Goal: Information Seeking & Learning: Learn about a topic

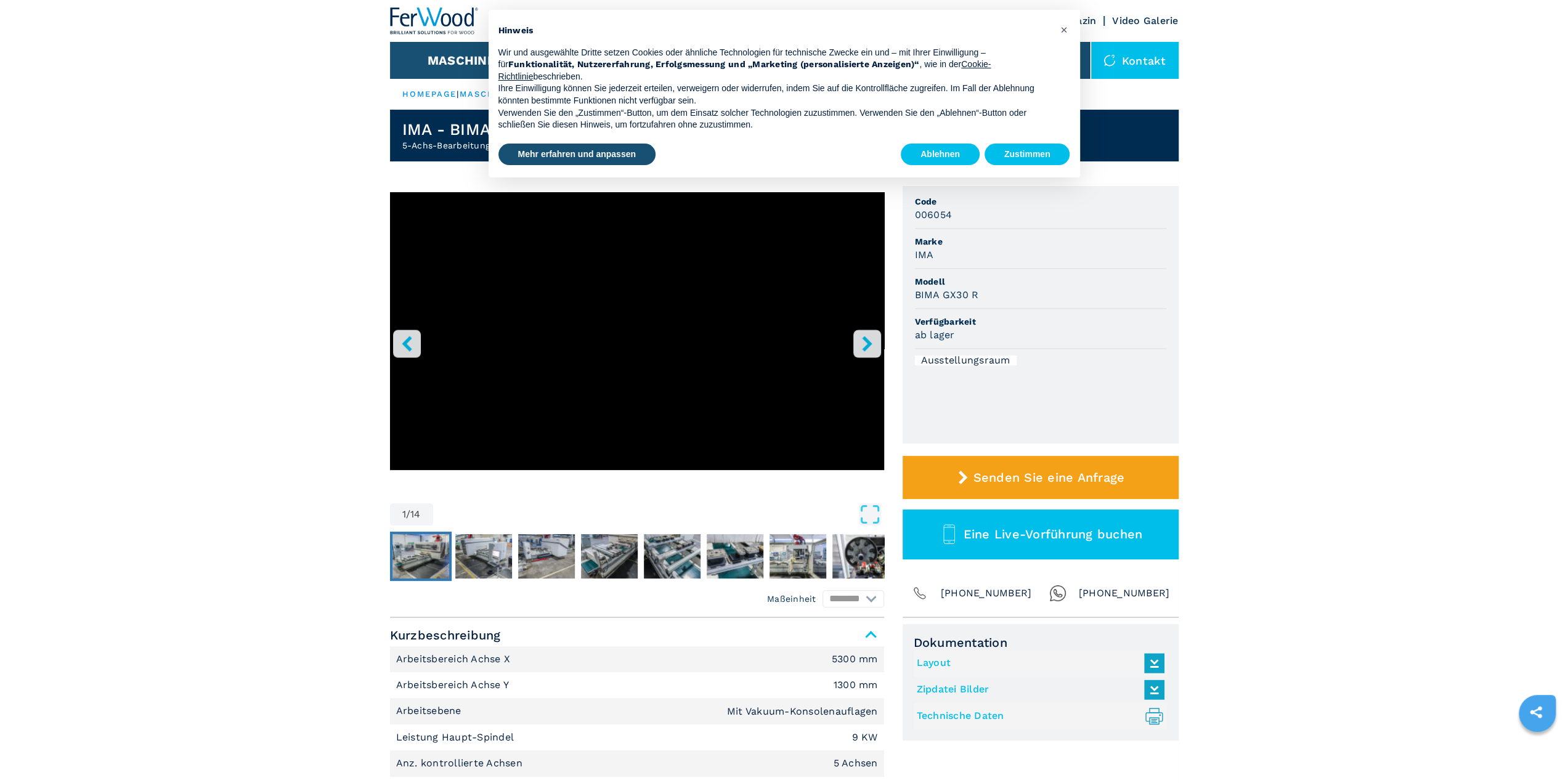
click at [425, 575] on img "Go to Slide 2" at bounding box center [420, 556] width 57 height 44
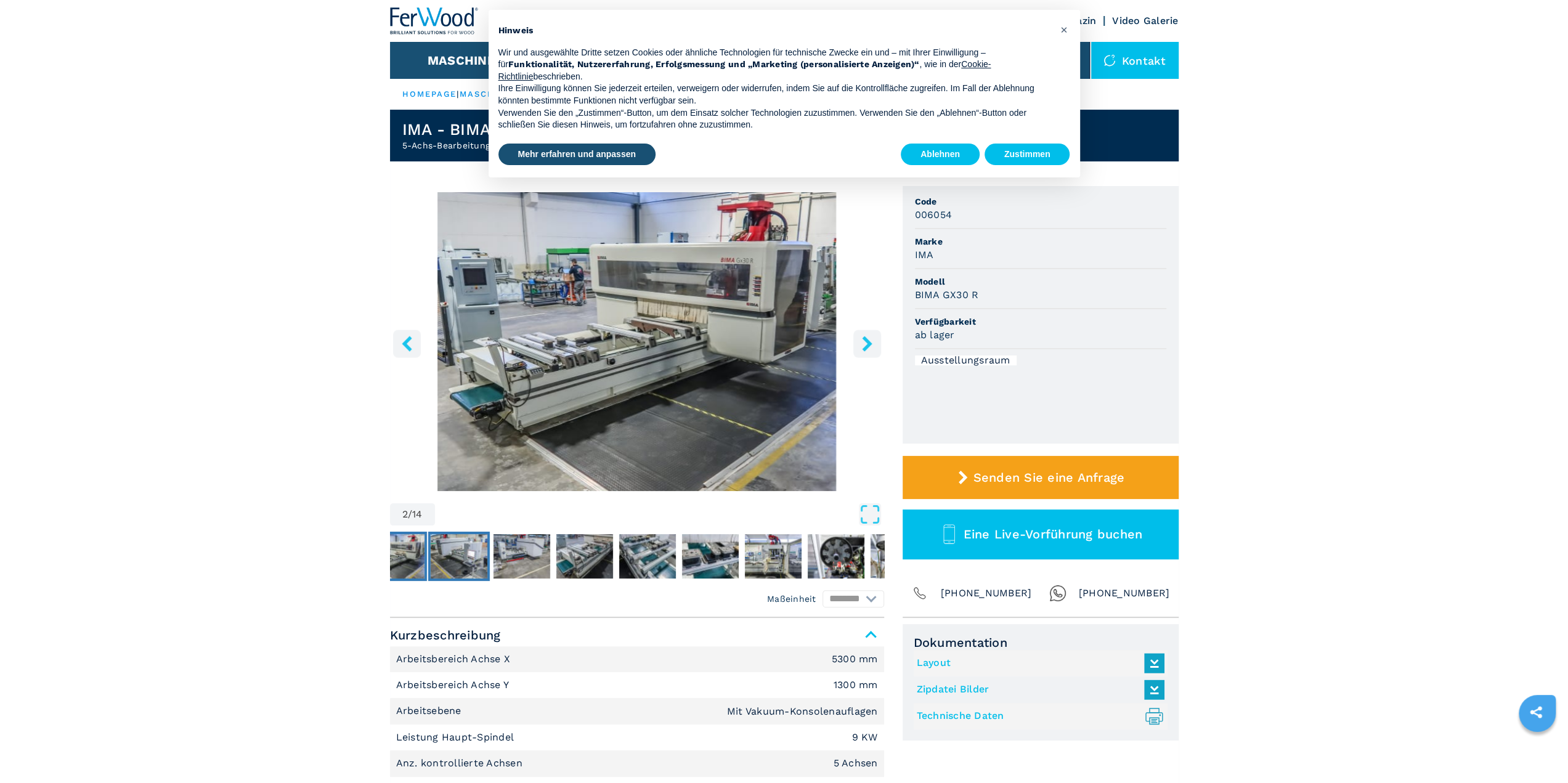
click at [461, 578] on img "Go to Slide 3" at bounding box center [458, 556] width 57 height 44
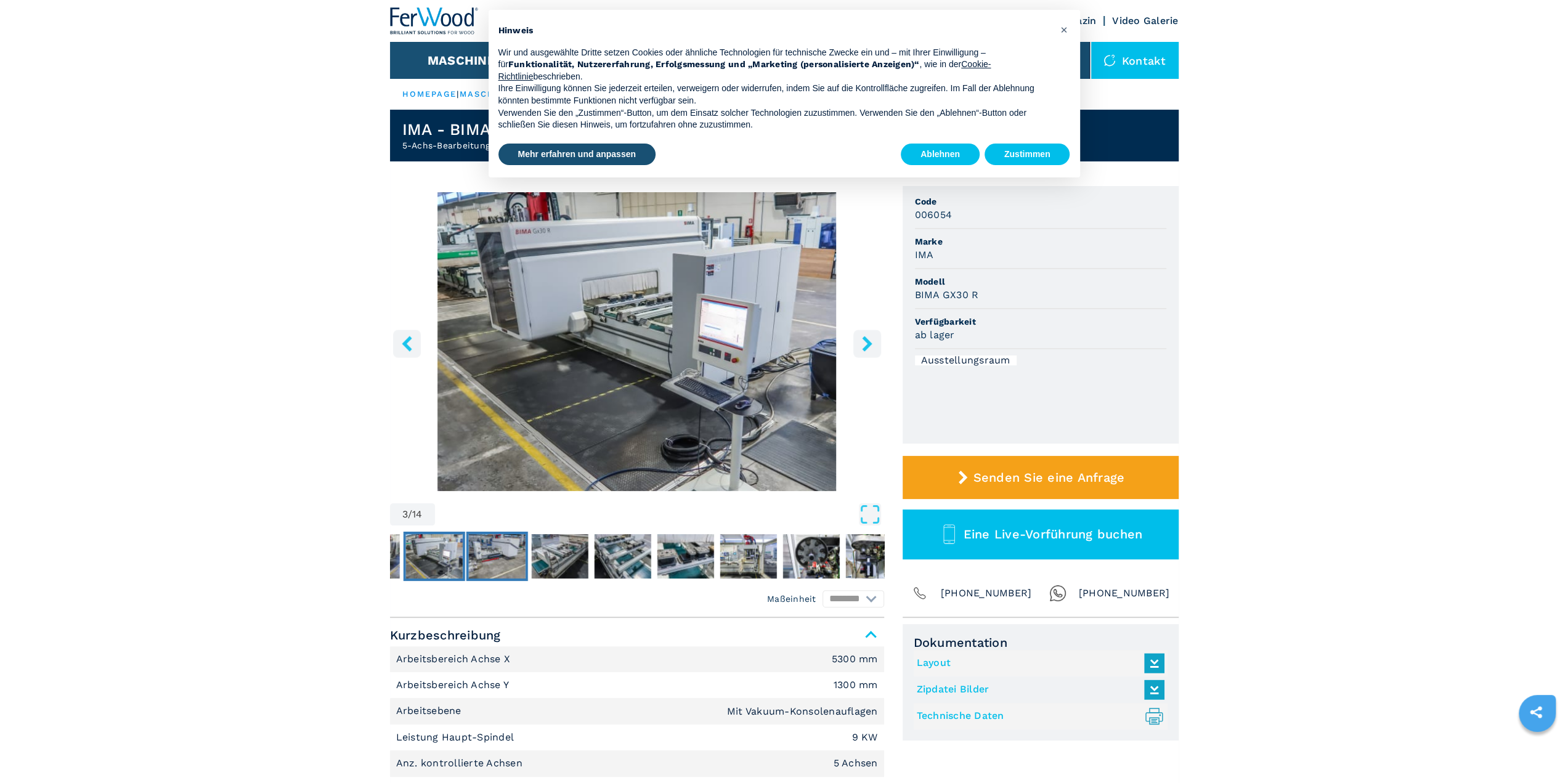
click at [509, 579] on img "Go to Slide 4" at bounding box center [496, 556] width 57 height 44
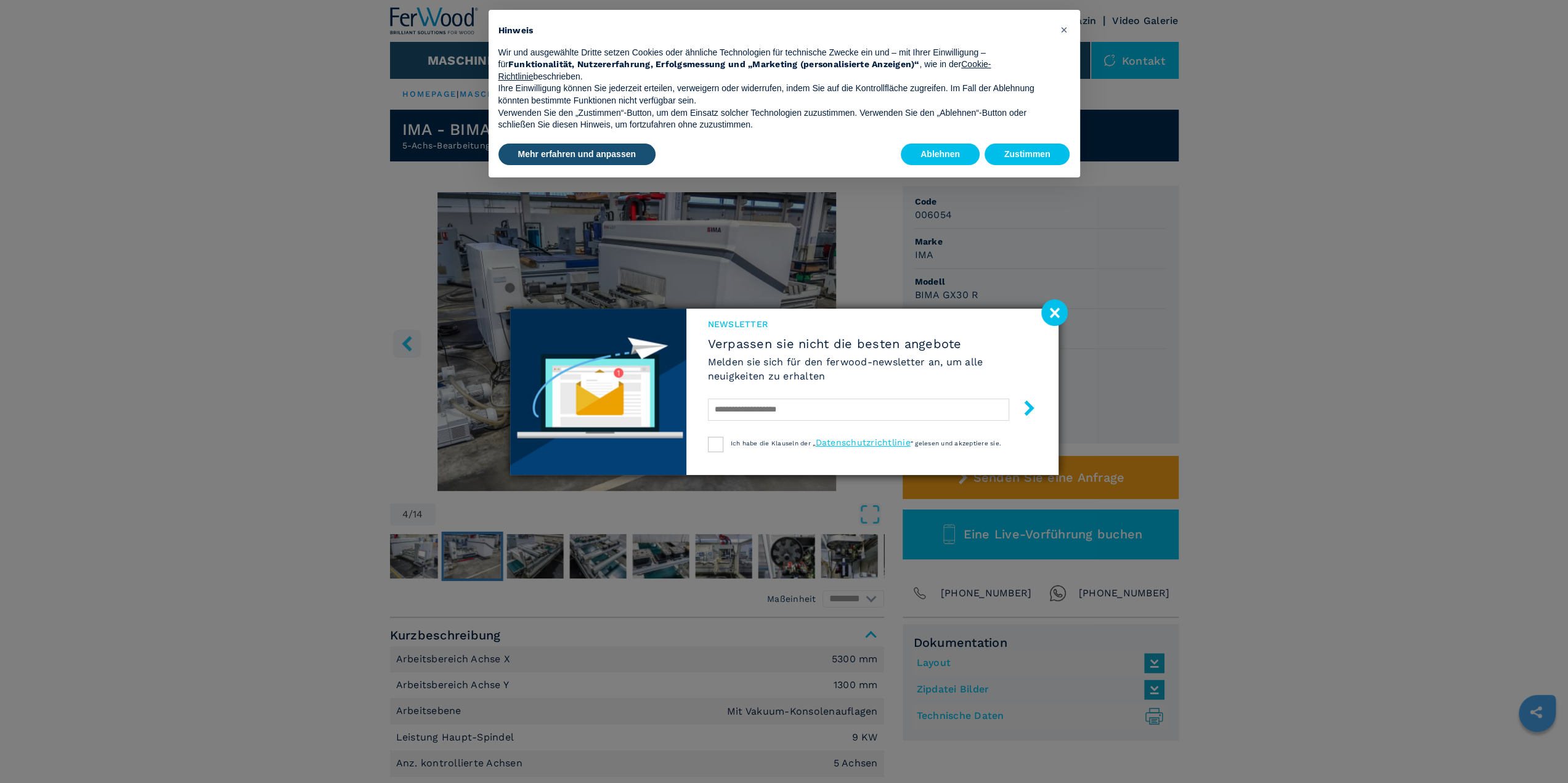
click at [589, 577] on div "Newsletter Verpassen sie nicht die besten angebote [PERSON_NAME] sie sich für d…" at bounding box center [784, 392] width 1568 height 783
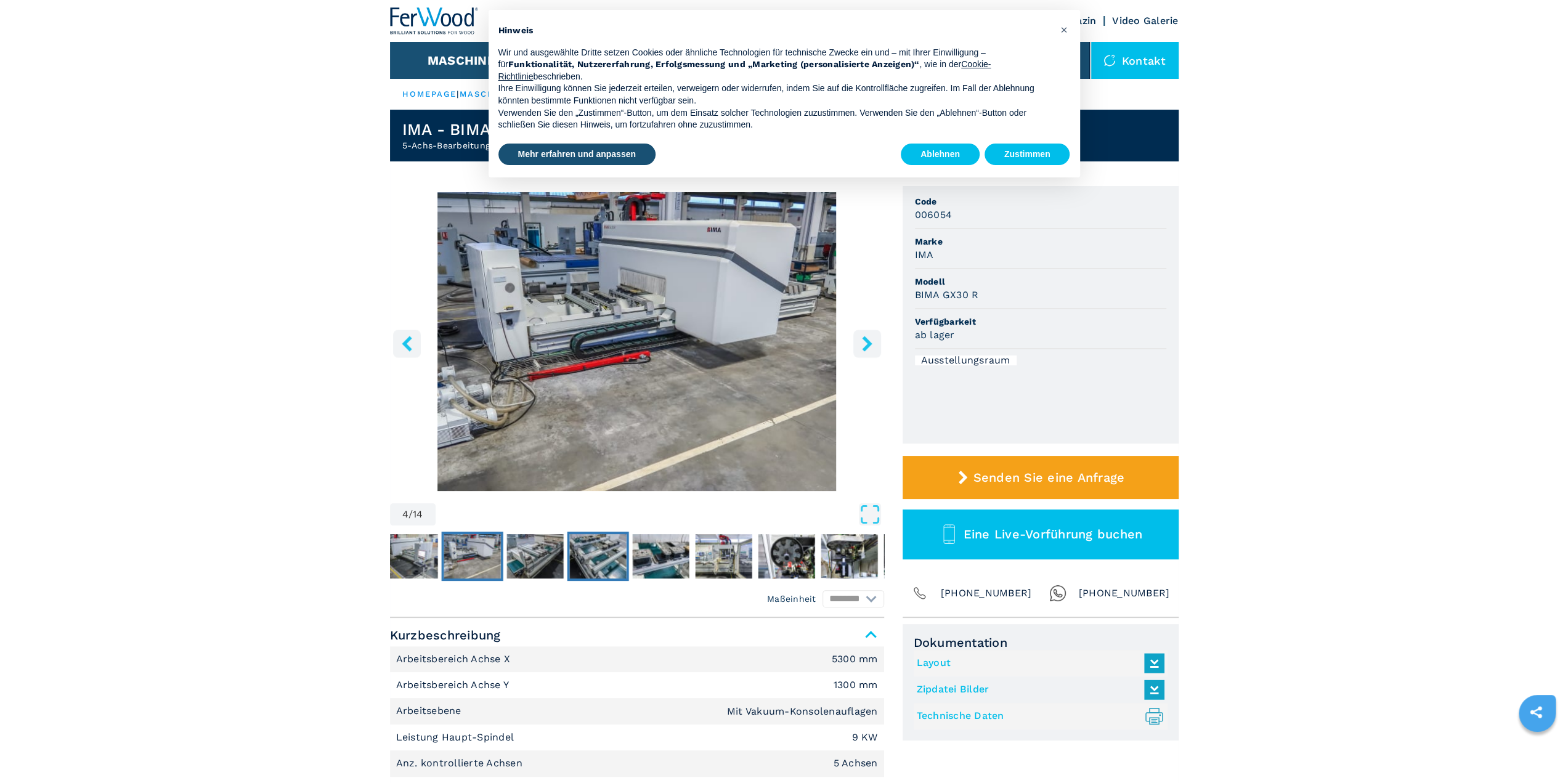
click at [609, 575] on img "Go to Slide 6" at bounding box center [597, 556] width 57 height 44
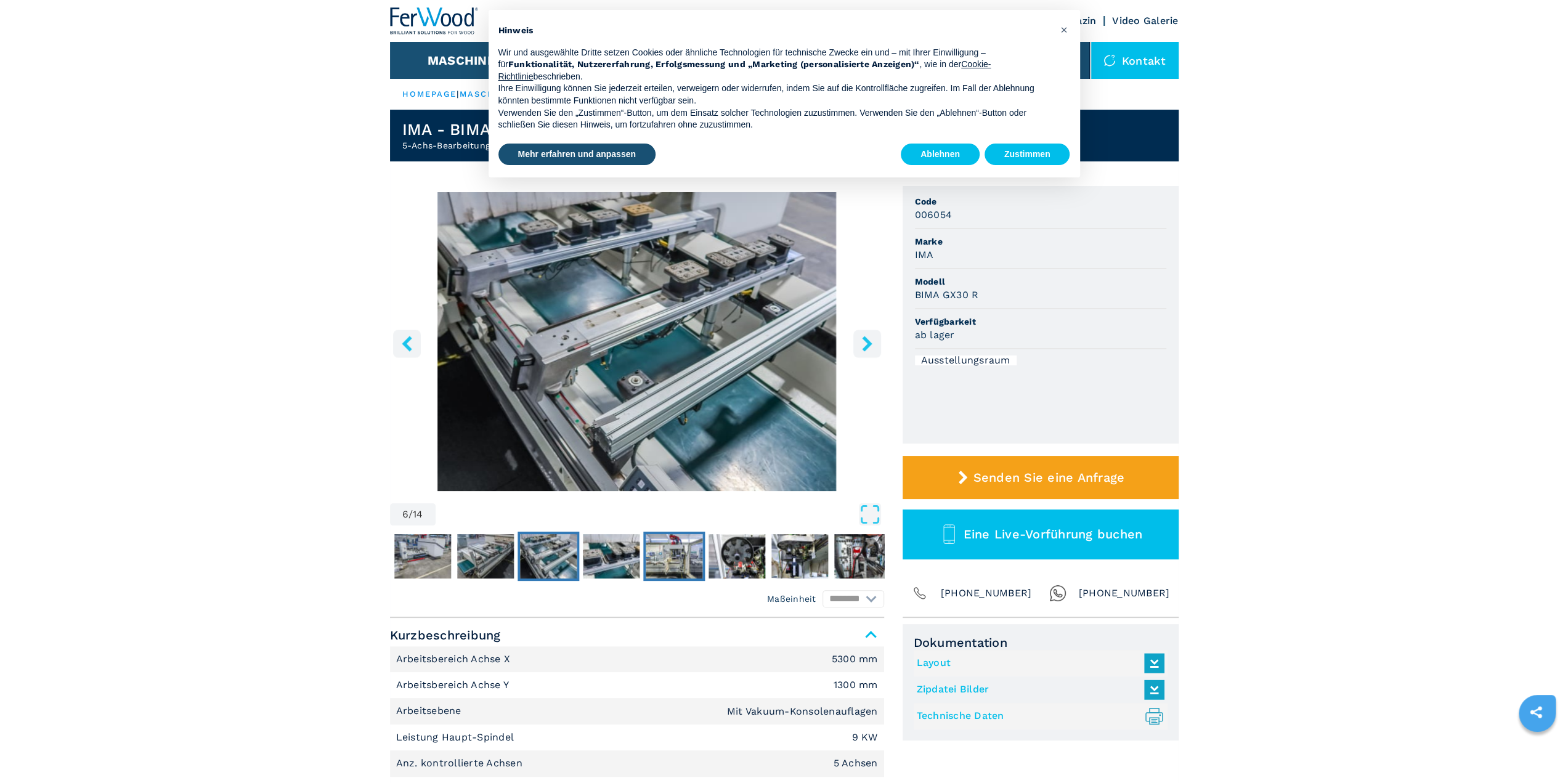
click at [656, 575] on img "Go to Slide 8" at bounding box center [674, 556] width 57 height 44
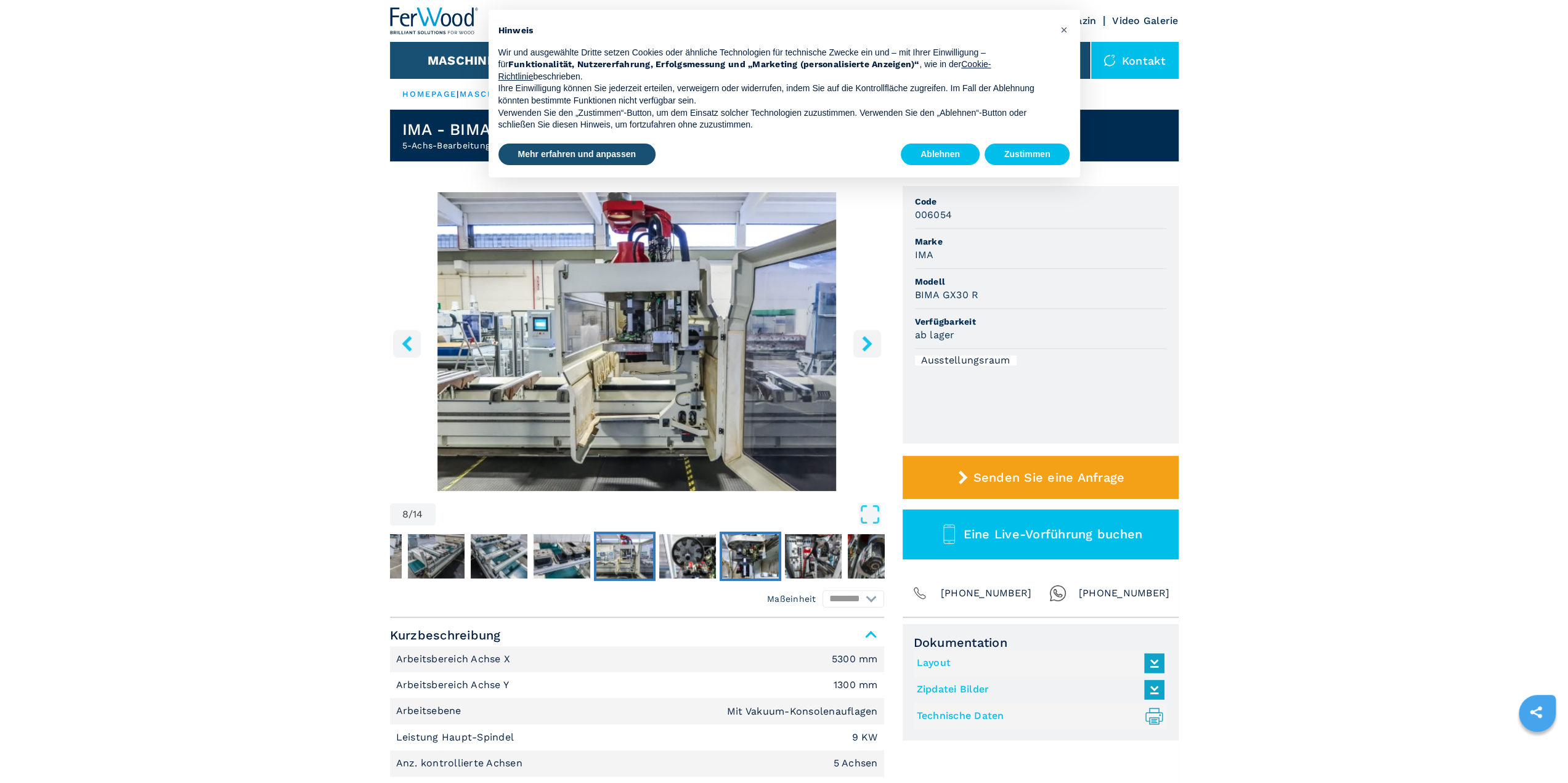
click at [749, 570] on img "Go to Slide 10" at bounding box center [749, 556] width 57 height 44
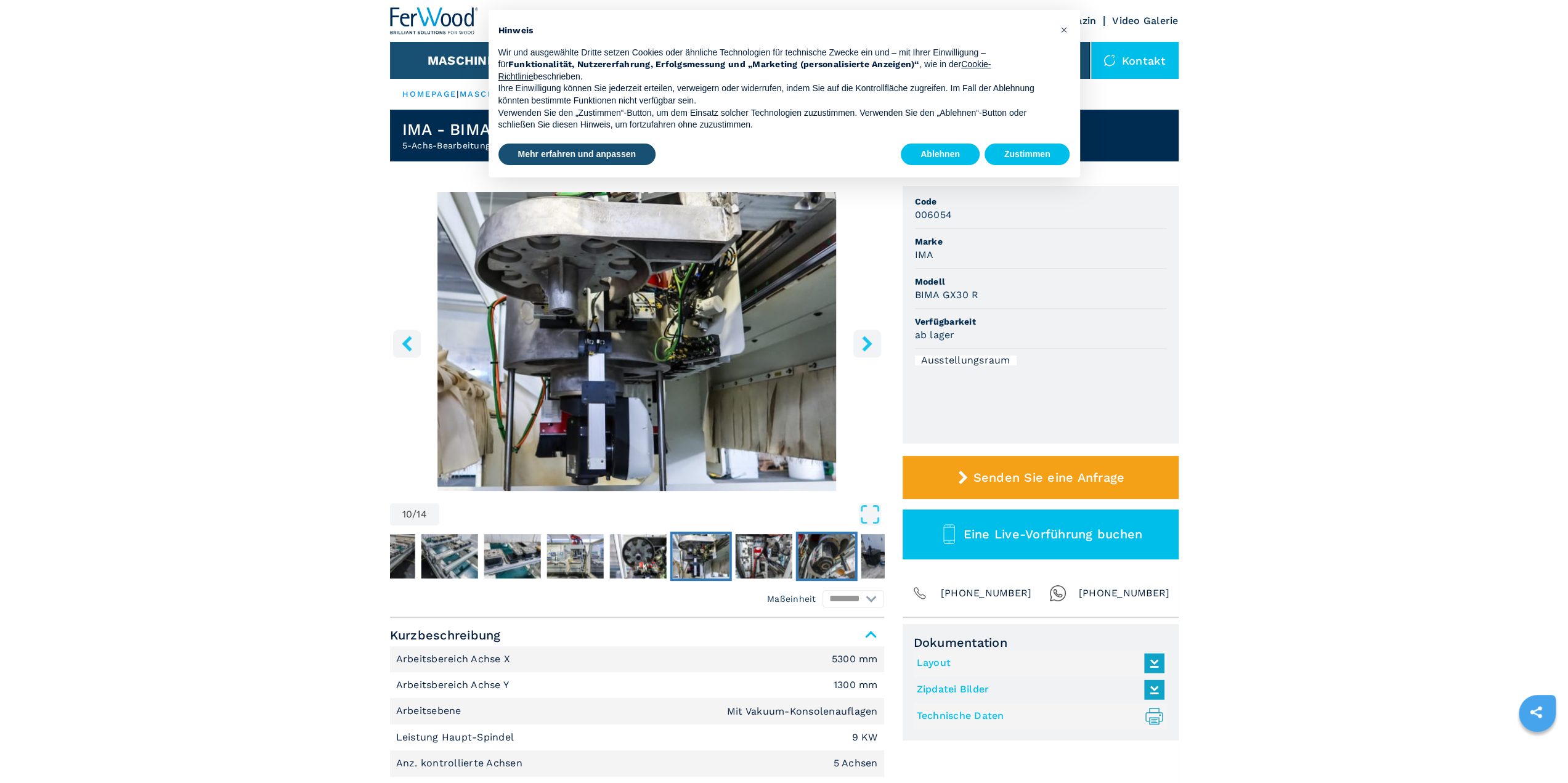
click at [813, 564] on img "Go to Slide 12" at bounding box center [826, 556] width 57 height 44
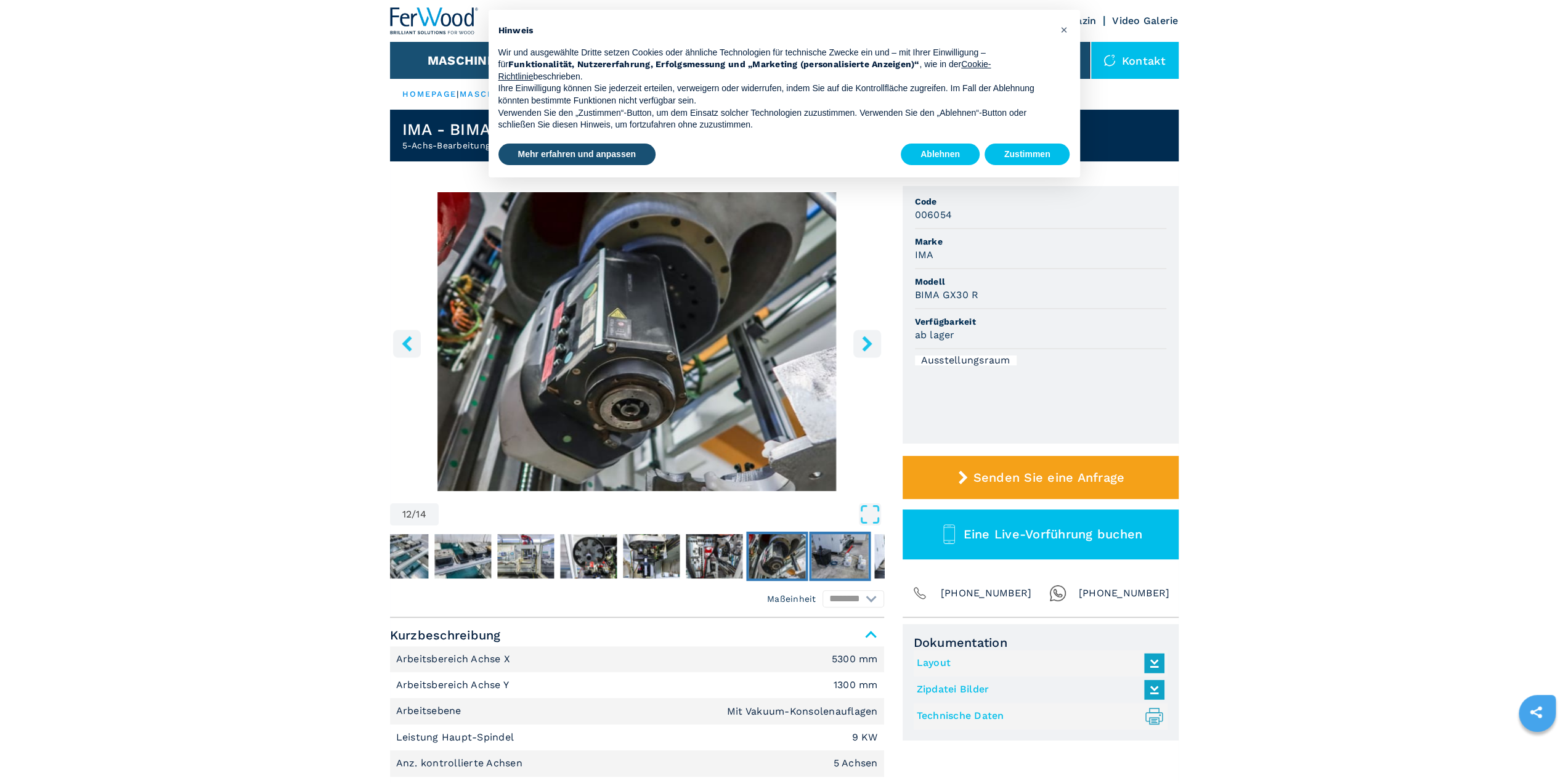
click at [856, 573] on img "Go to Slide 13" at bounding box center [840, 556] width 57 height 44
